Goal: Transaction & Acquisition: Purchase product/service

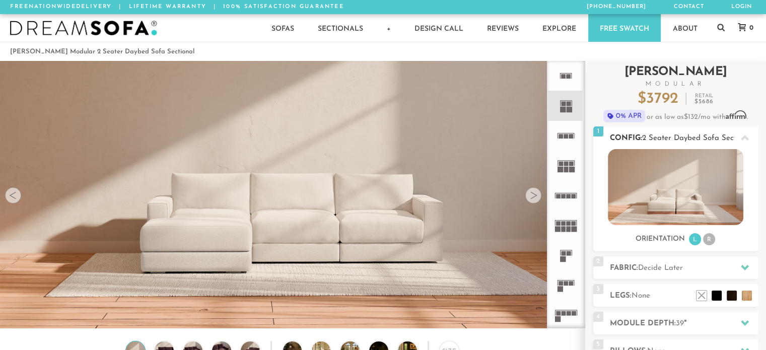
click at [671, 227] on div "Sofas L Sectionals U Sectionals" at bounding box center [676, 197] width 165 height 97
click at [670, 188] on img at bounding box center [676, 187] width 136 height 76
click at [696, 242] on li "L" at bounding box center [695, 239] width 12 height 12
click at [712, 238] on li "R" at bounding box center [709, 239] width 12 height 12
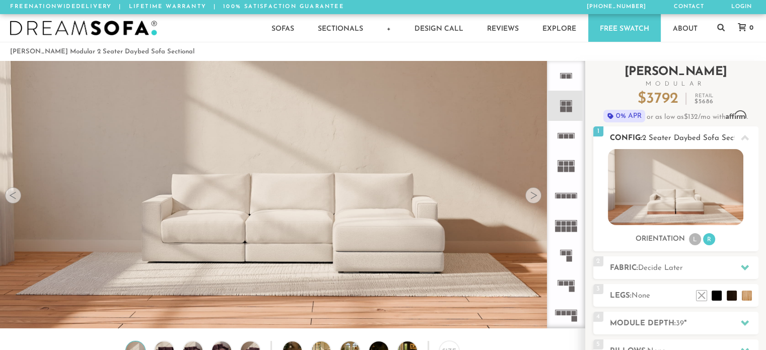
click at [695, 237] on li "L" at bounding box center [695, 239] width 12 height 12
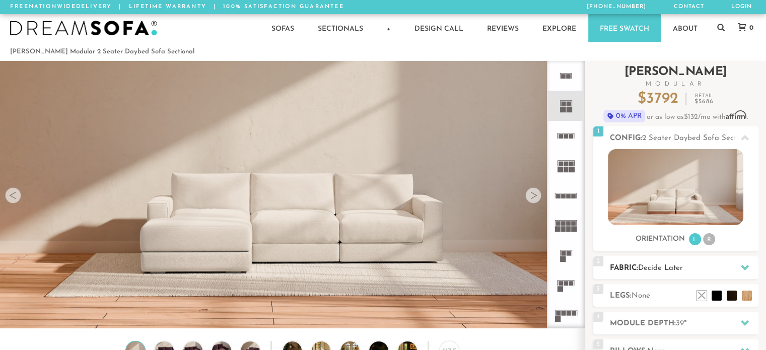
click at [752, 267] on div at bounding box center [745, 268] width 21 height 21
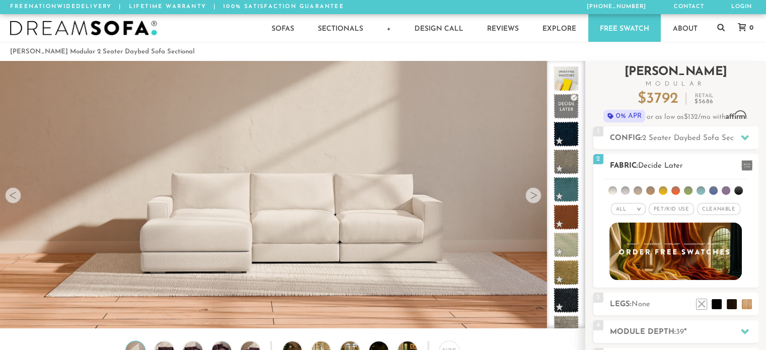
click at [663, 193] on li at bounding box center [663, 190] width 9 height 9
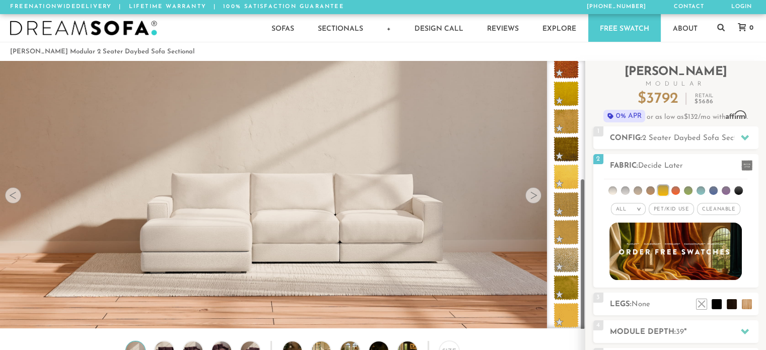
scroll to position [208, 0]
drag, startPoint x: 581, startPoint y: 193, endPoint x: 584, endPoint y: 328, distance: 135.6
click at [584, 328] on div at bounding box center [566, 195] width 38 height 268
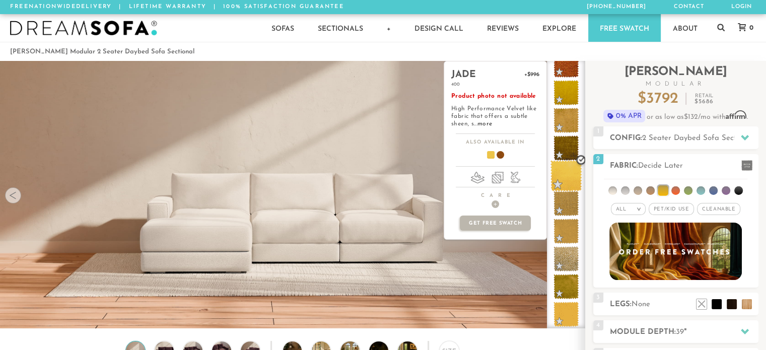
click at [560, 180] on span at bounding box center [567, 176] width 32 height 32
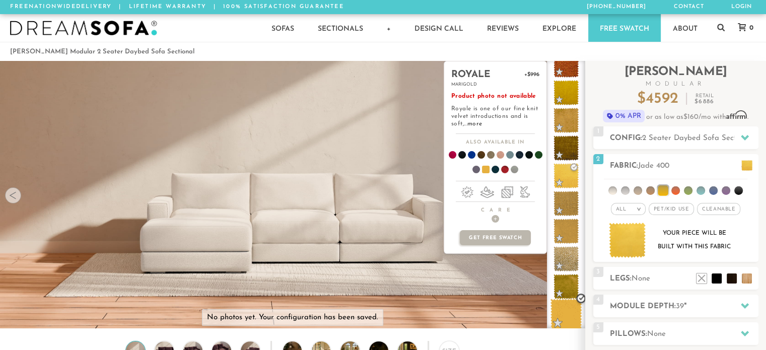
click at [564, 307] on span at bounding box center [567, 315] width 32 height 32
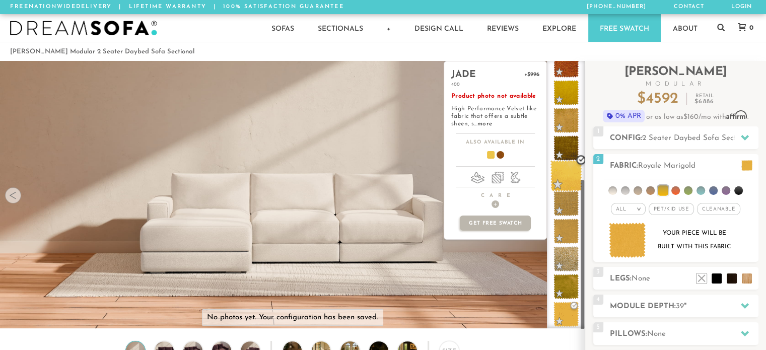
click at [561, 169] on span at bounding box center [567, 176] width 32 height 32
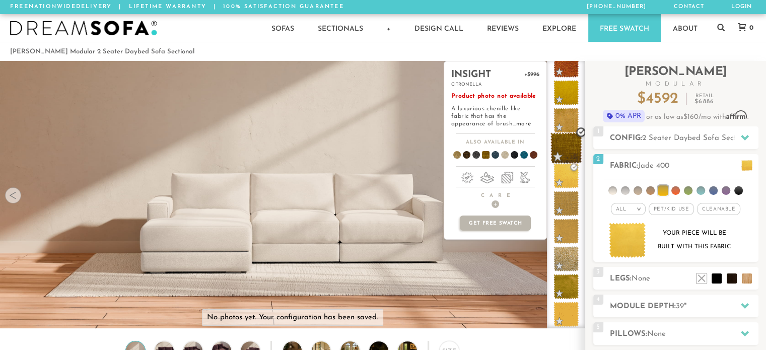
click at [563, 141] on span at bounding box center [567, 149] width 32 height 32
